Goal: Information Seeking & Learning: Learn about a topic

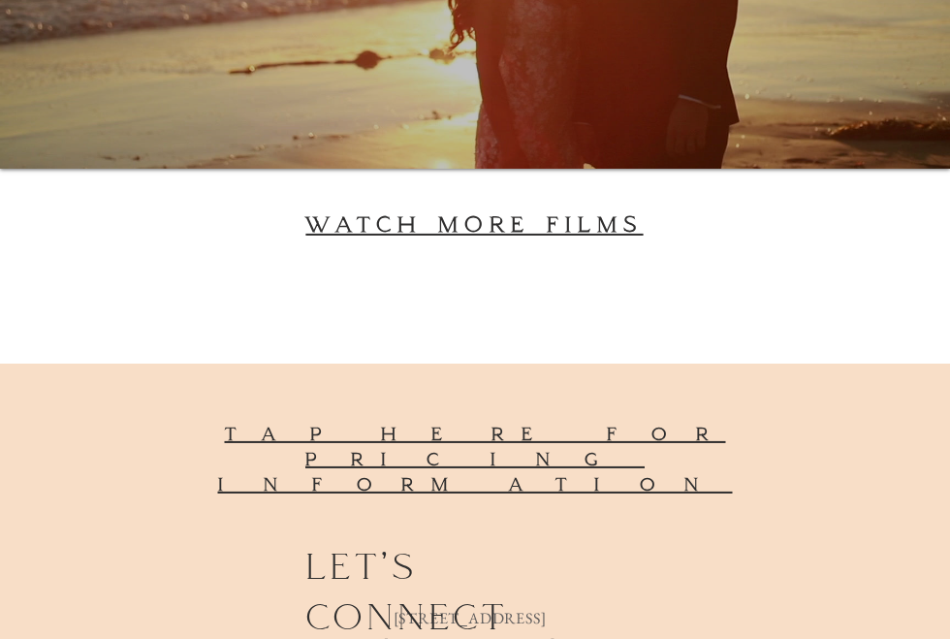
scroll to position [5673, 0]
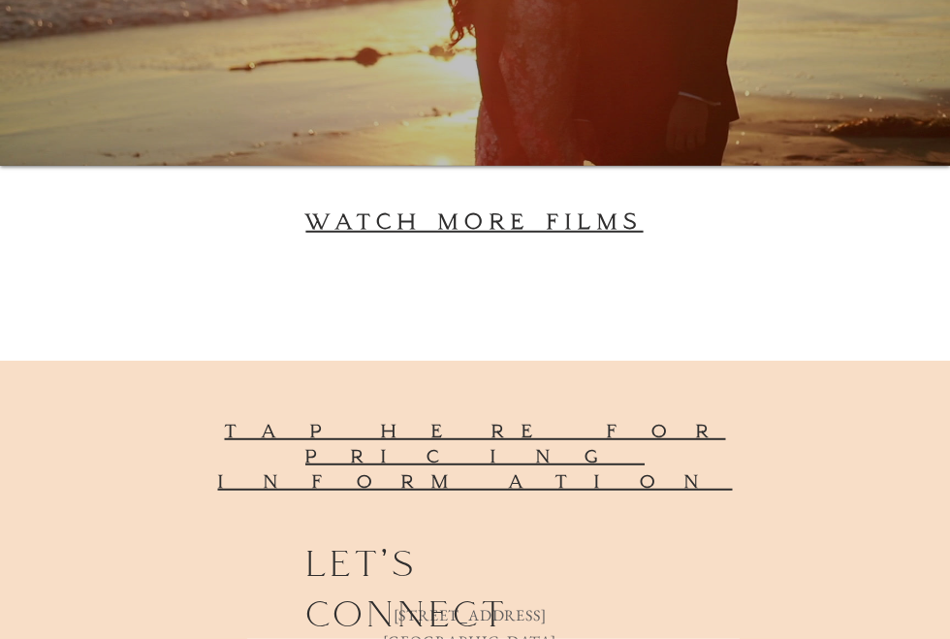
click at [695, 438] on span "tap here for pricing information" at bounding box center [475, 456] width 514 height 73
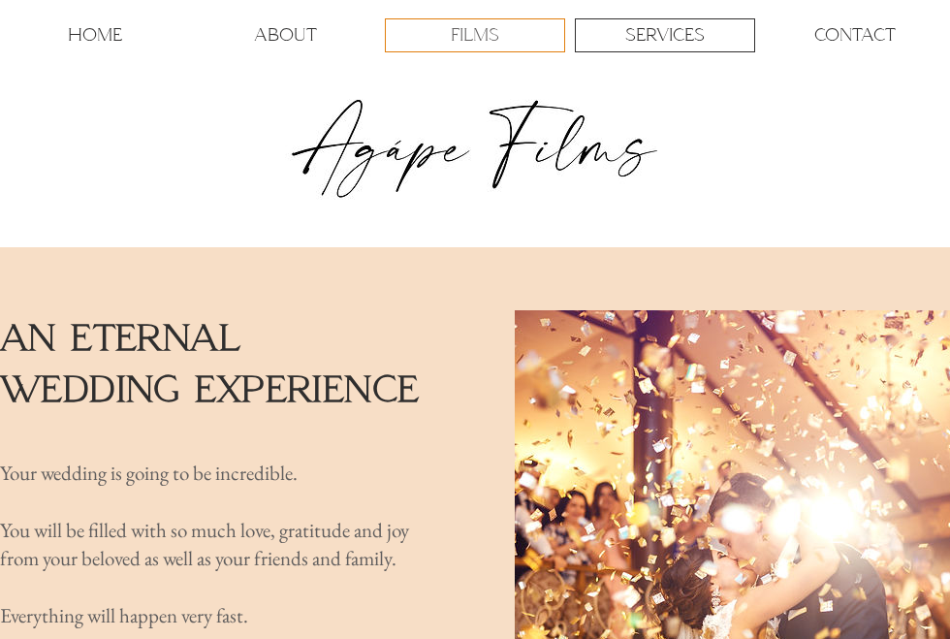
click at [472, 40] on p "FILMS" at bounding box center [475, 35] width 48 height 32
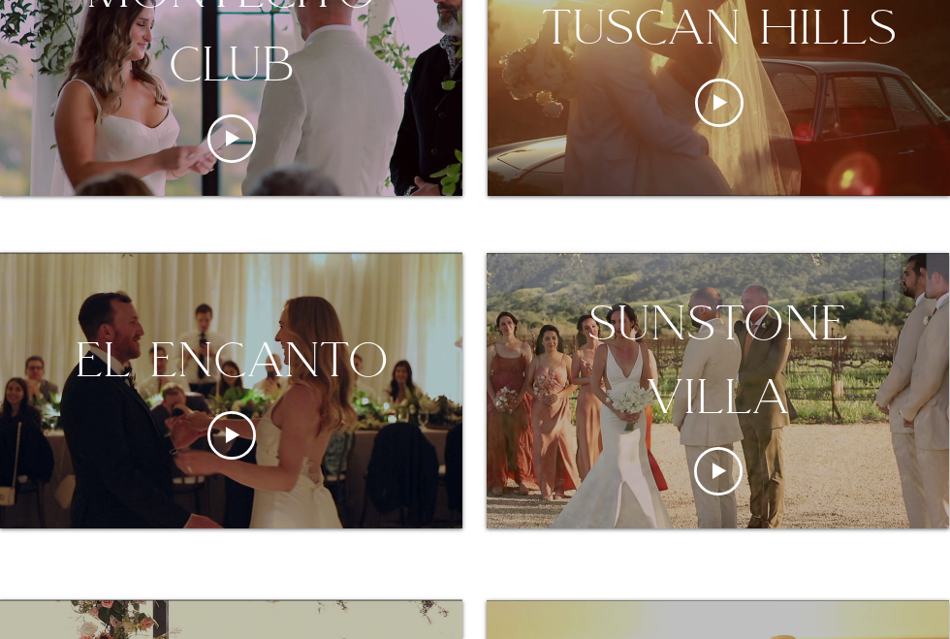
scroll to position [483, 0]
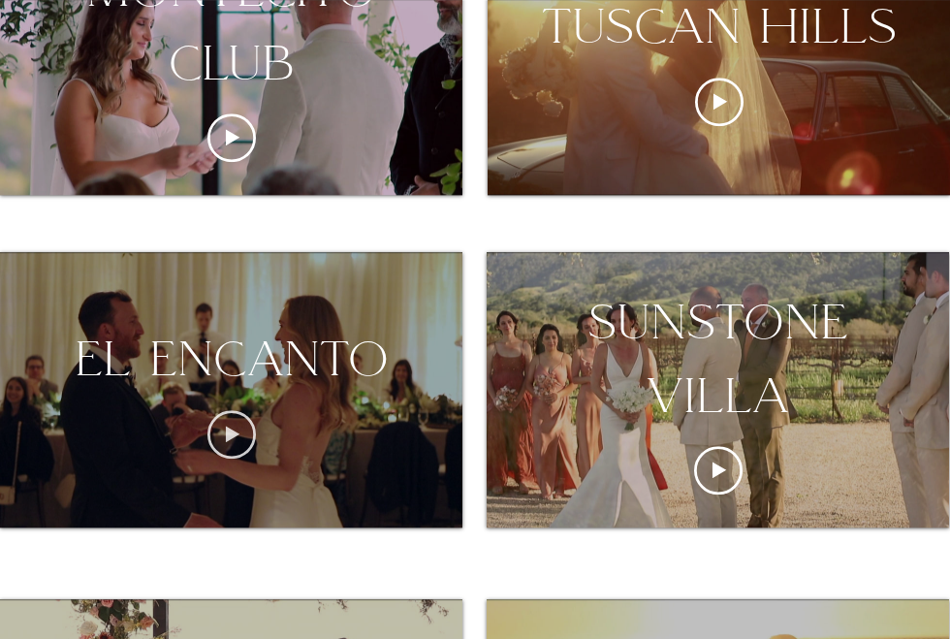
click at [223, 435] on icon "Play video" at bounding box center [231, 434] width 48 height 48
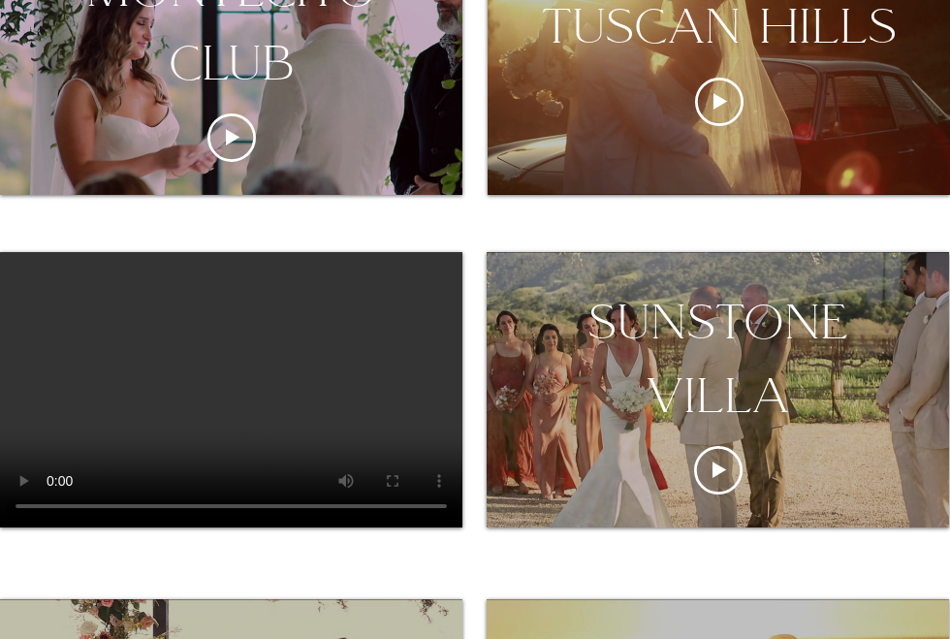
click at [380, 472] on video at bounding box center [231, 389] width 462 height 275
click at [229, 367] on video at bounding box center [231, 389] width 462 height 275
click at [358, 352] on video at bounding box center [231, 389] width 462 height 275
click at [232, 386] on video at bounding box center [231, 389] width 462 height 275
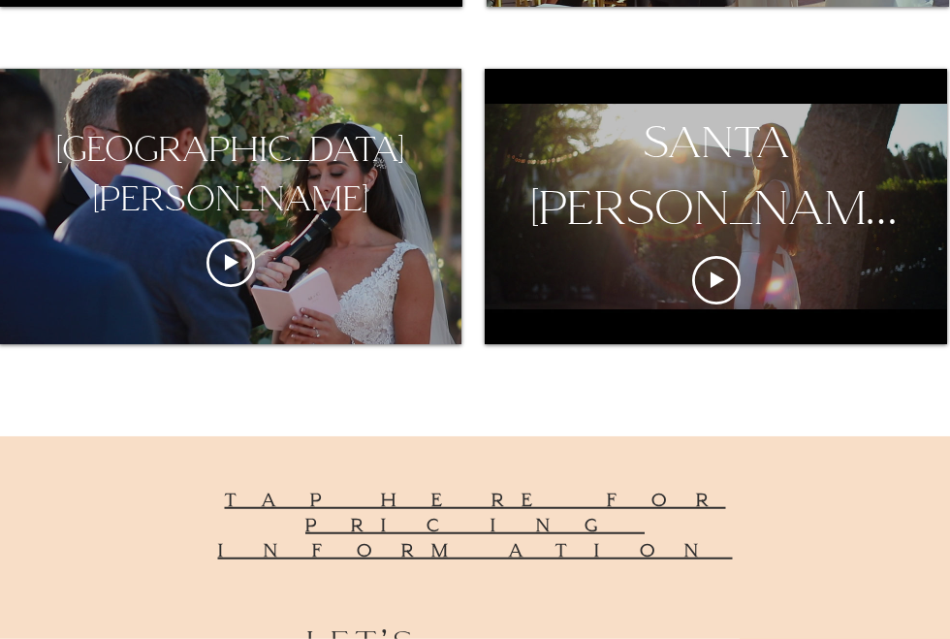
scroll to position [1698, 0]
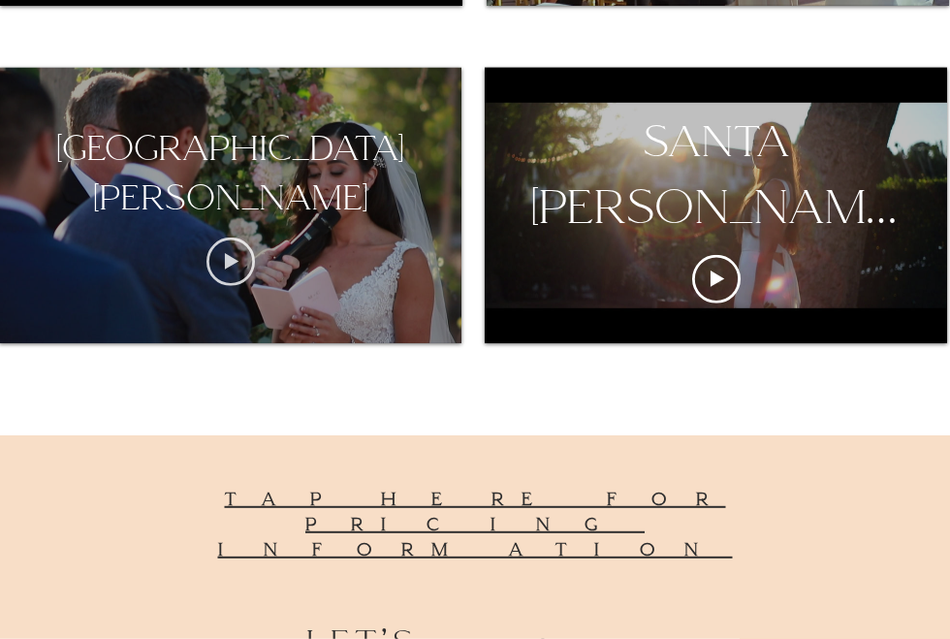
click at [234, 269] on icon "Play video" at bounding box center [230, 261] width 48 height 48
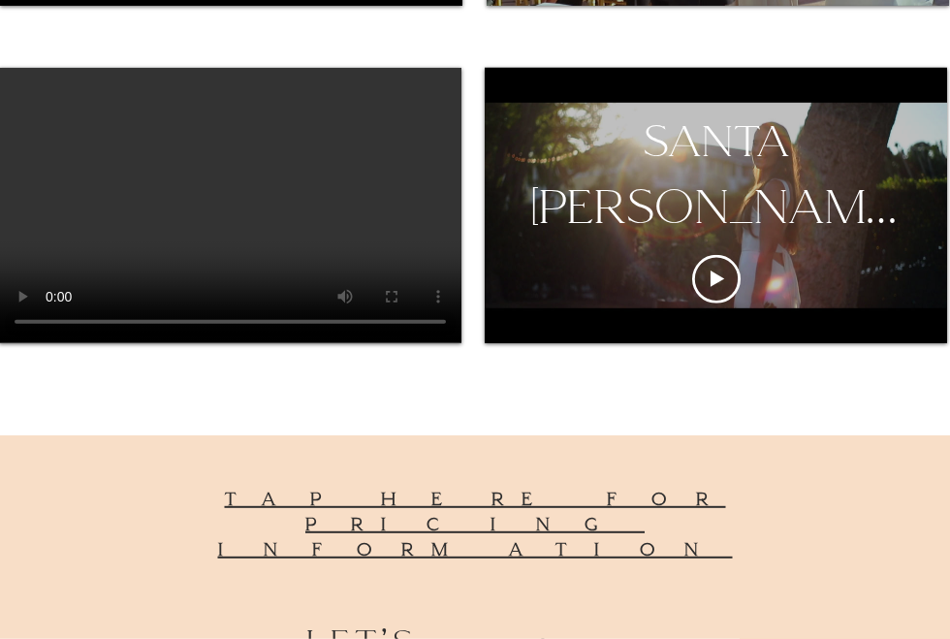
click at [235, 205] on video at bounding box center [230, 205] width 462 height 275
click at [233, 201] on video at bounding box center [230, 205] width 462 height 275
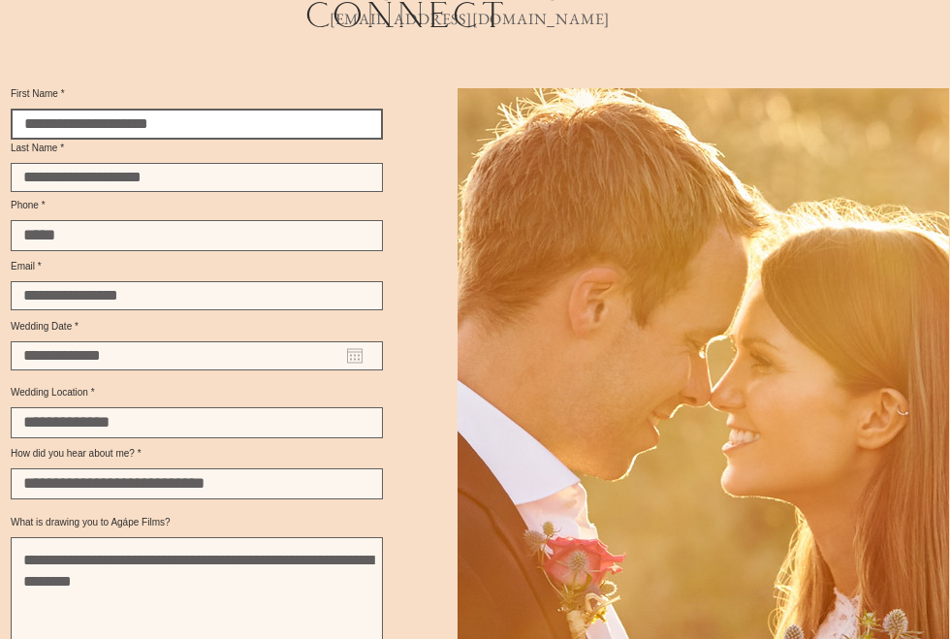
click at [280, 130] on input "First Name" at bounding box center [197, 124] width 372 height 31
type input "*"
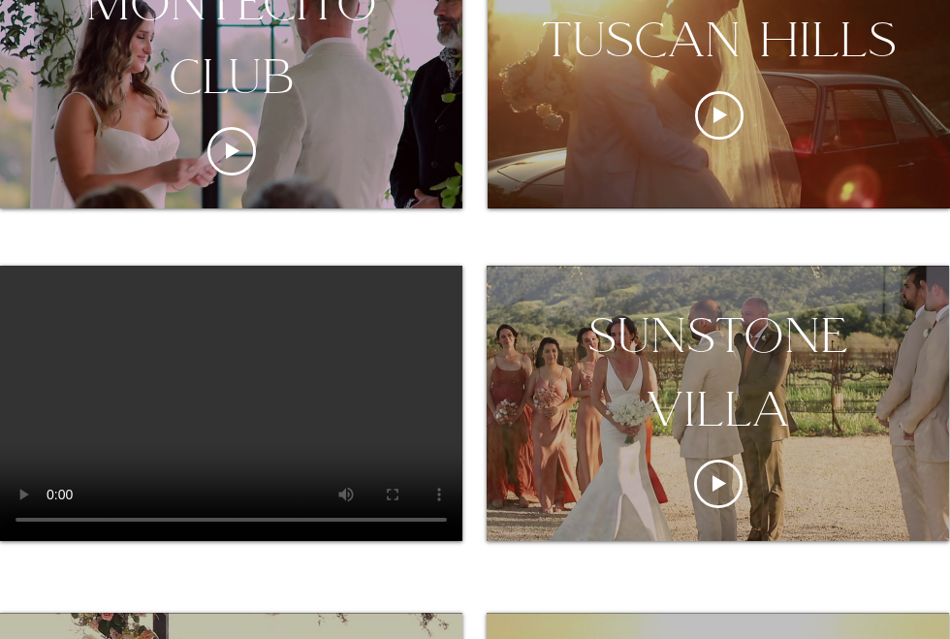
scroll to position [0, 0]
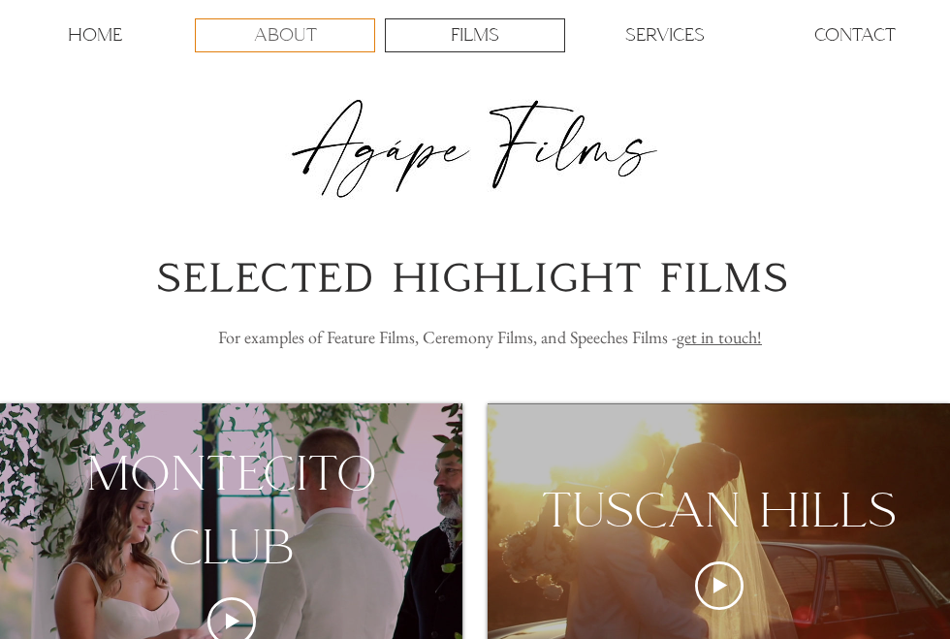
click at [286, 35] on p "ABOUT" at bounding box center [285, 35] width 63 height 32
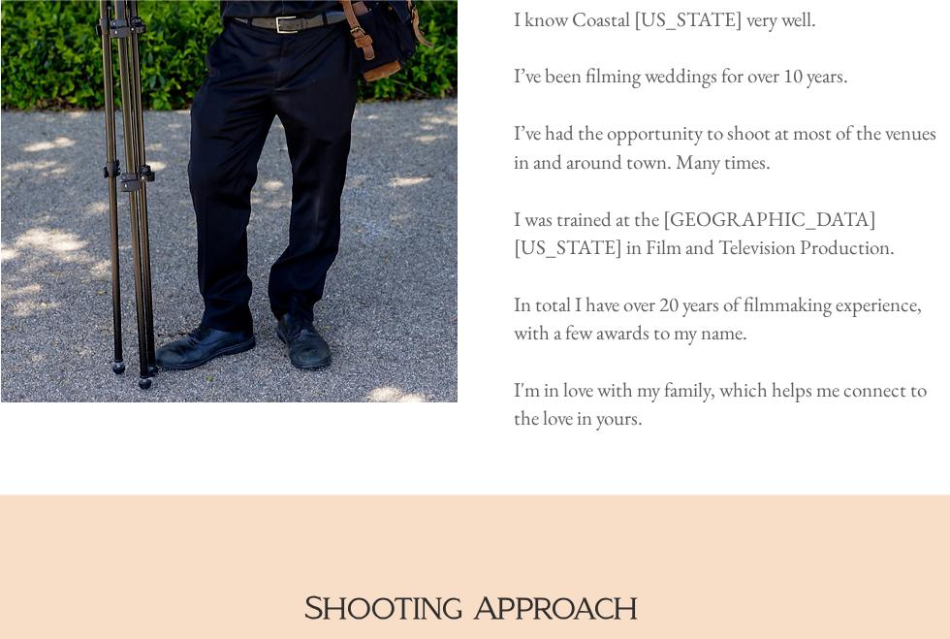
scroll to position [579, 0]
